Goal: Share content: Share content

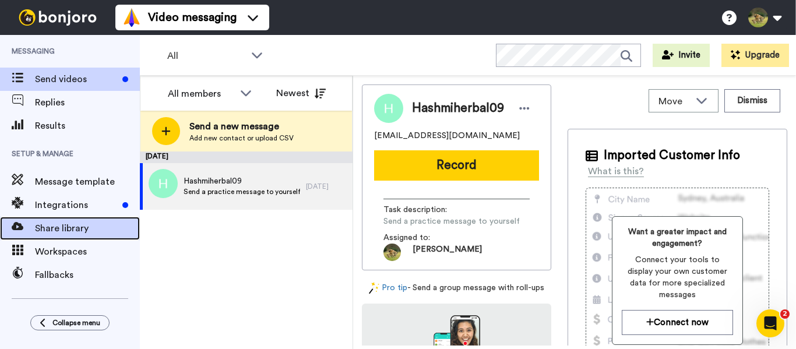
click at [88, 234] on span "Share library" at bounding box center [87, 229] width 105 height 14
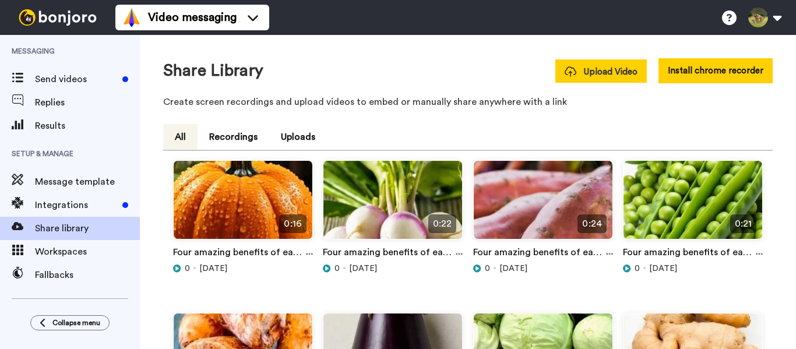
click at [609, 74] on span "Upload Video" at bounding box center [601, 72] width 73 height 12
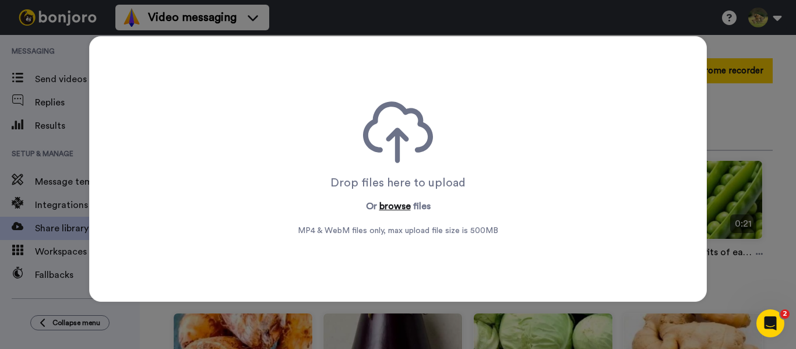
click at [398, 205] on button "browse" at bounding box center [395, 206] width 31 height 14
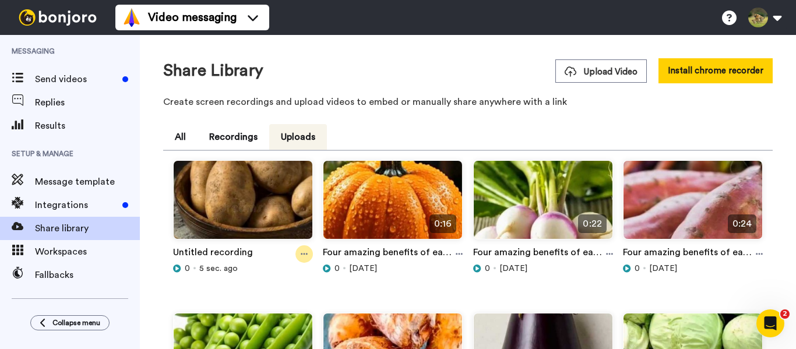
click at [303, 254] on icon at bounding box center [304, 254] width 7 height 8
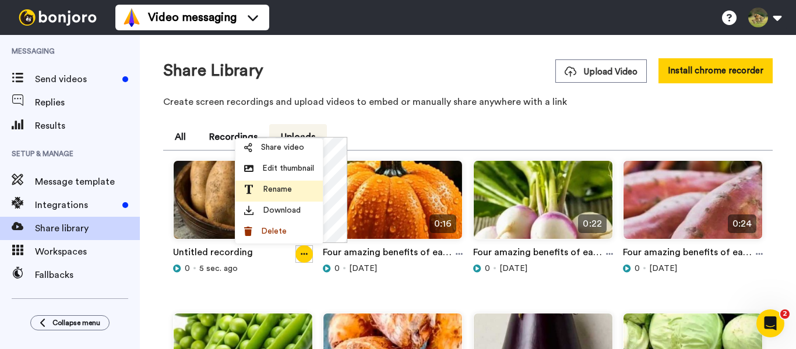
click at [285, 188] on span "Rename" at bounding box center [277, 190] width 29 height 12
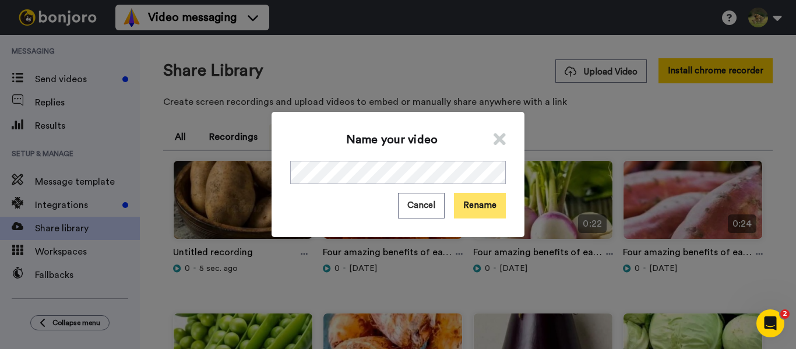
click at [482, 212] on button "Rename" at bounding box center [480, 205] width 52 height 25
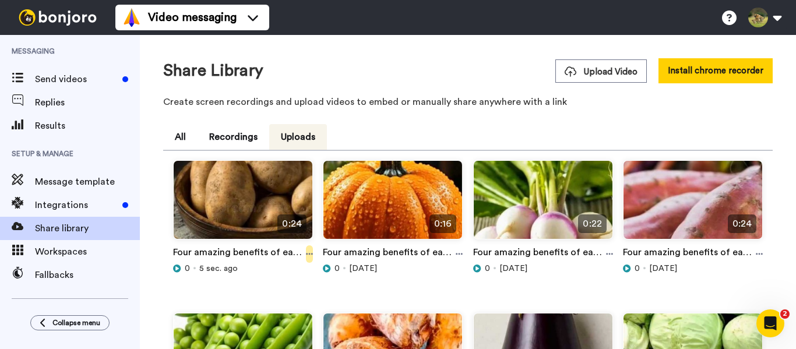
click at [310, 256] on icon at bounding box center [309, 254] width 7 height 8
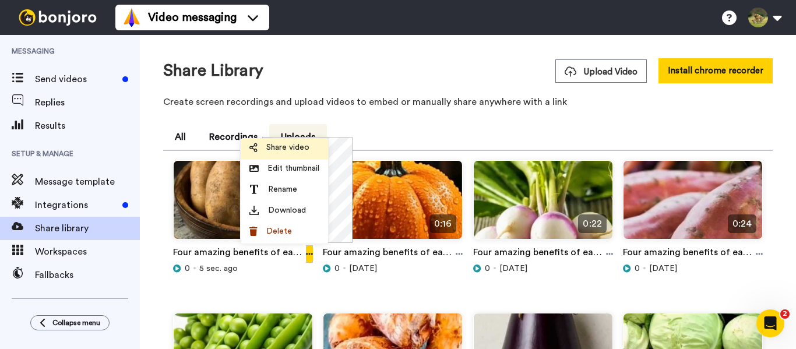
click at [294, 145] on span "Share video" at bounding box center [287, 148] width 43 height 12
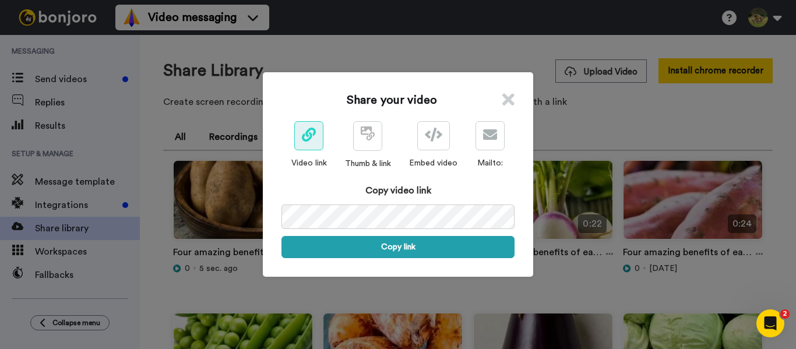
drag, startPoint x: 392, startPoint y: 250, endPoint x: 405, endPoint y: 298, distance: 50.1
click at [392, 250] on button "Copy link" at bounding box center [398, 247] width 233 height 22
